Goal: Book appointment/travel/reservation

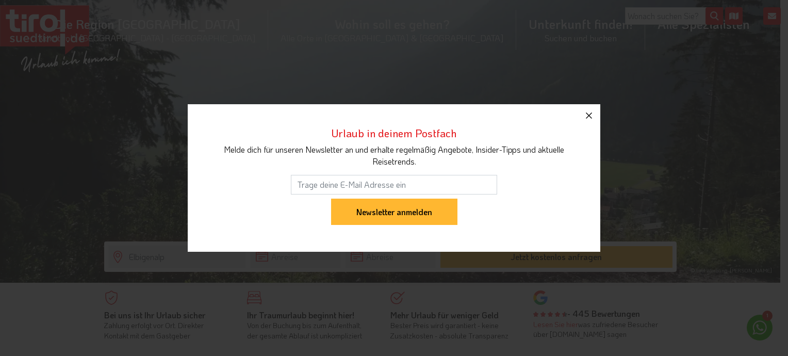
click at [590, 112] on icon "button" at bounding box center [589, 115] width 12 height 12
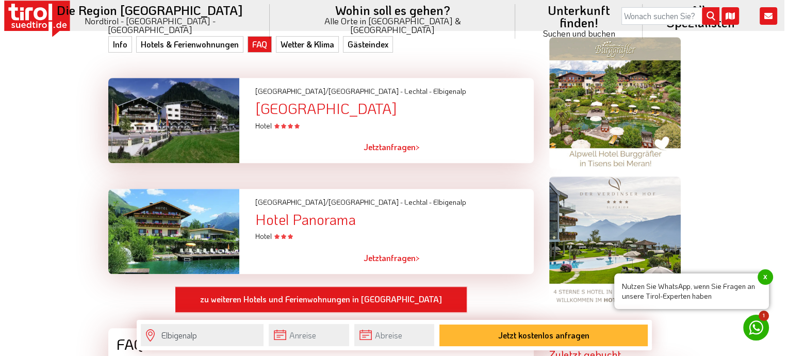
scroll to position [722, 0]
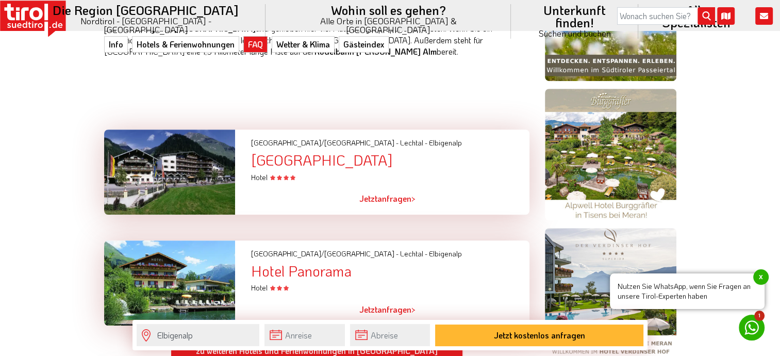
click at [384, 187] on link "Jetzt anfragen >" at bounding box center [388, 199] width 56 height 24
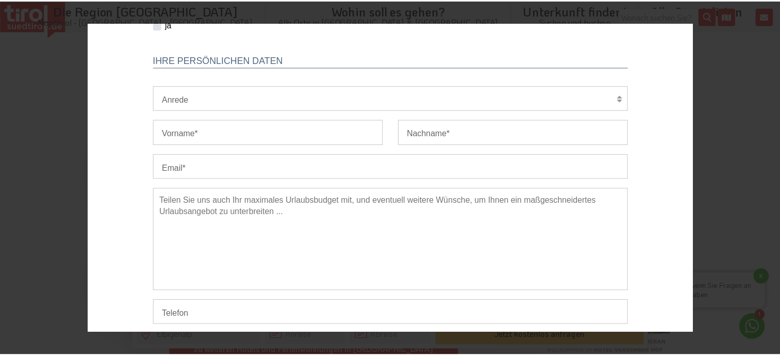
scroll to position [283, 0]
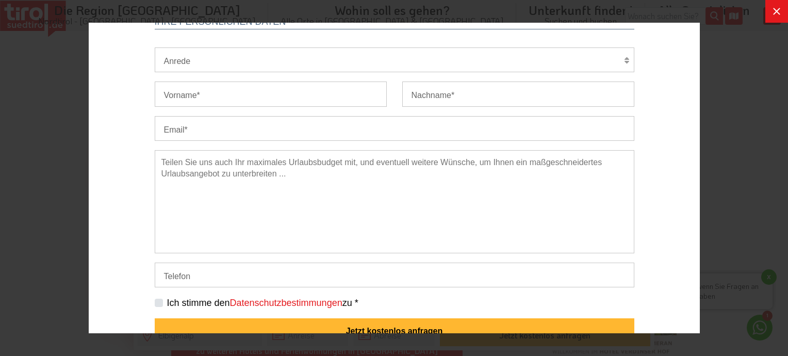
click at [775, 12] on icon at bounding box center [776, 11] width 7 height 7
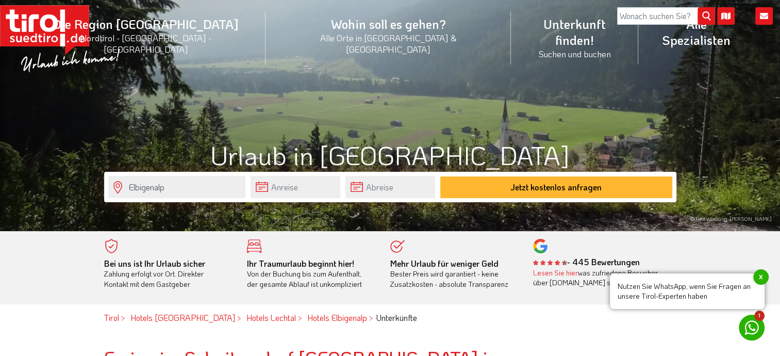
scroll to position [0, 0]
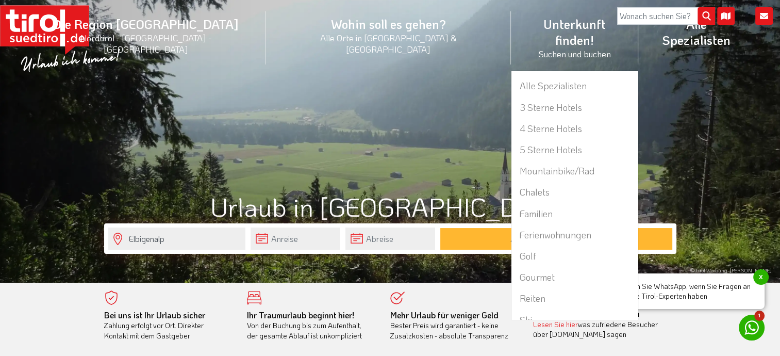
click at [511, 28] on li "Unterkunft finden! Suchen und buchen Alle Spezialisten 3 Sterne Hotels 4 Sterne…" at bounding box center [574, 38] width 127 height 66
click at [512, 118] on link "4 Sterne Hotels" at bounding box center [575, 128] width 126 height 21
